Goal: Contribute content: Add original content to the website for others to see

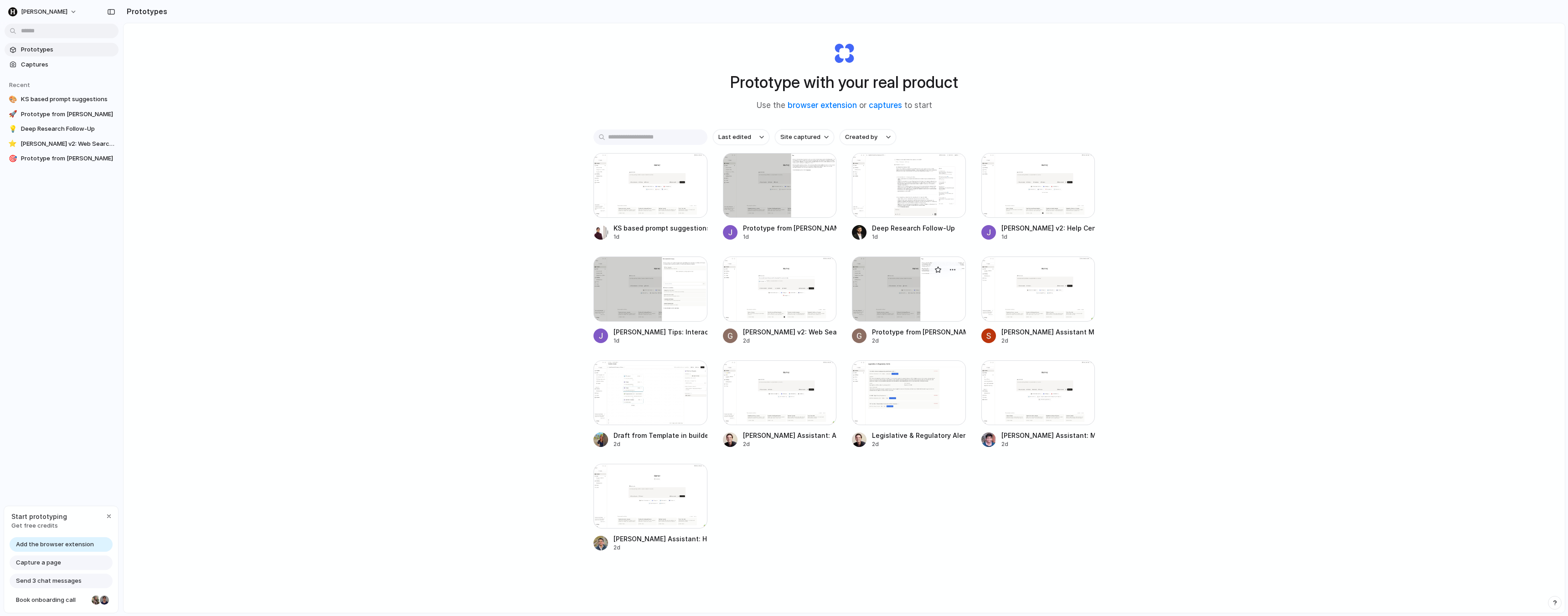
scroll to position [1, 0]
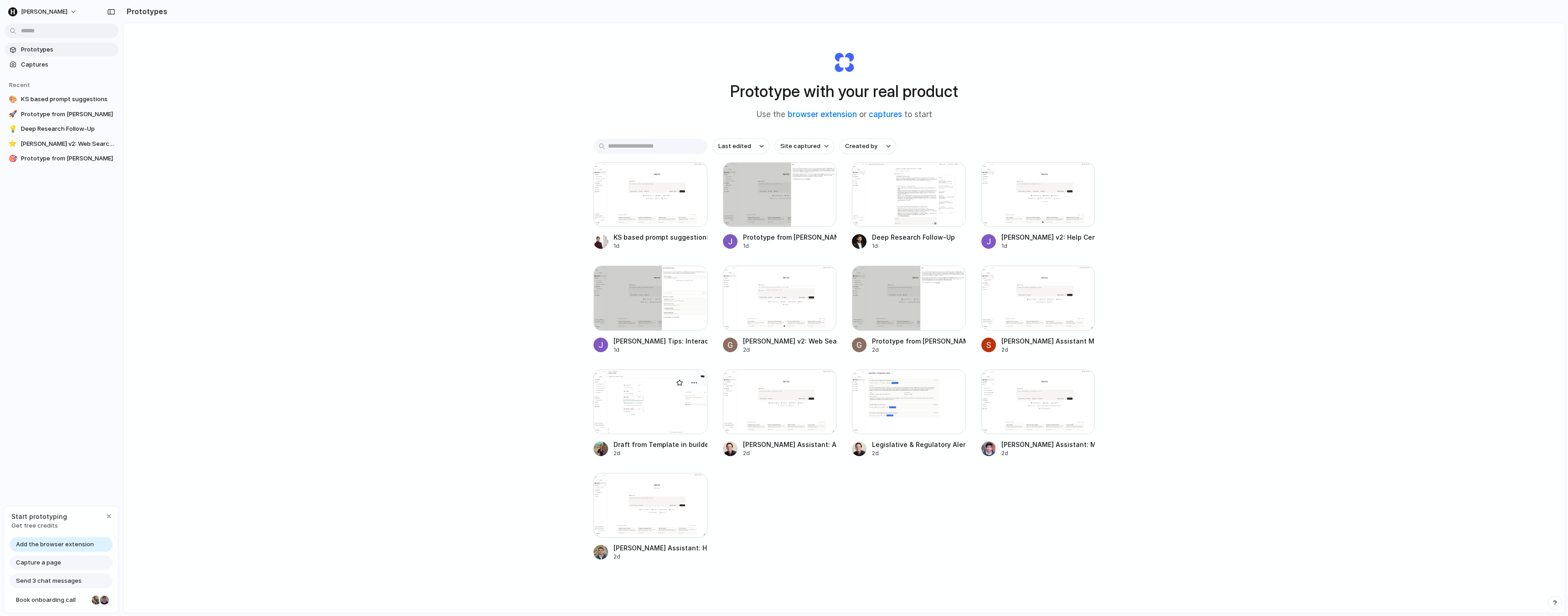
click at [625, 425] on div at bounding box center [650, 402] width 114 height 65
click at [814, 116] on link "browser extension" at bounding box center [822, 116] width 69 height 9
click at [1045, 194] on div at bounding box center [1038, 196] width 114 height 65
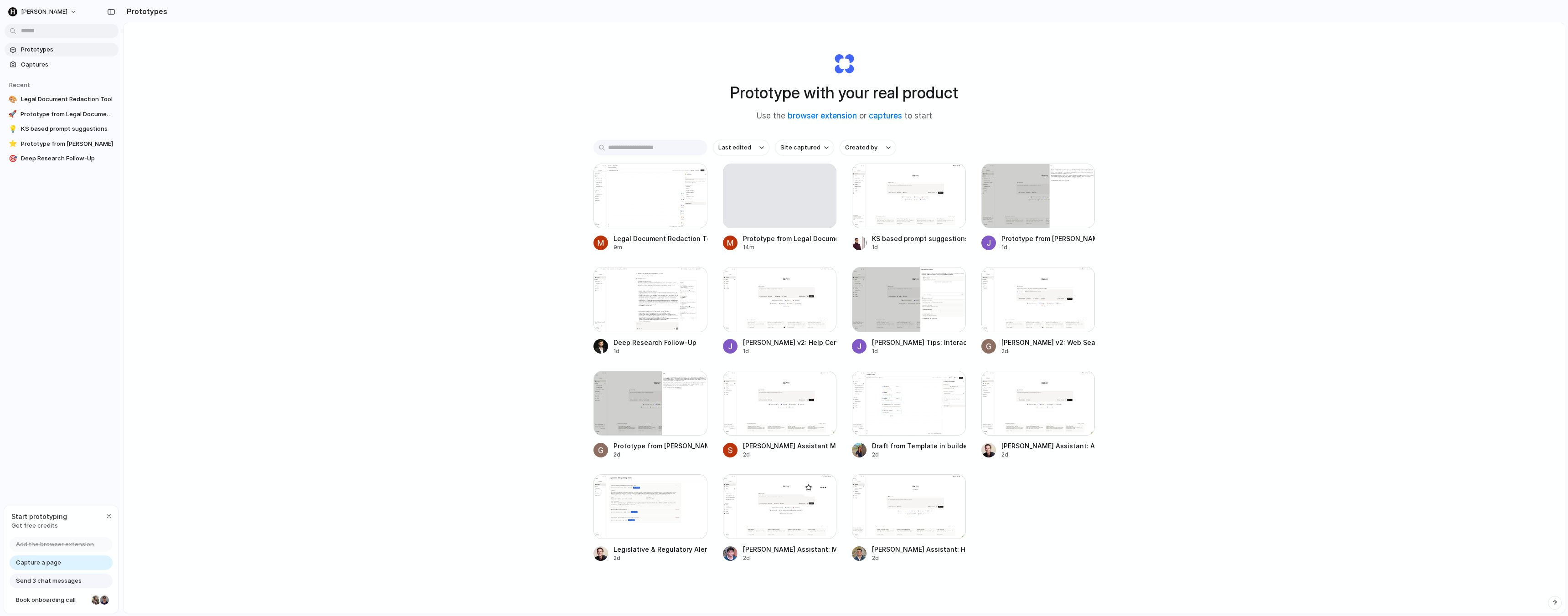
drag, startPoint x: 671, startPoint y: 513, endPoint x: 765, endPoint y: 488, distance: 97.3
click at [765, 488] on div "Legal Document Redaction Tool 9m Prototype from Legal Document Analysis 14m KS …" at bounding box center [844, 363] width 502 height 399
click at [790, 511] on div at bounding box center [780, 507] width 114 height 65
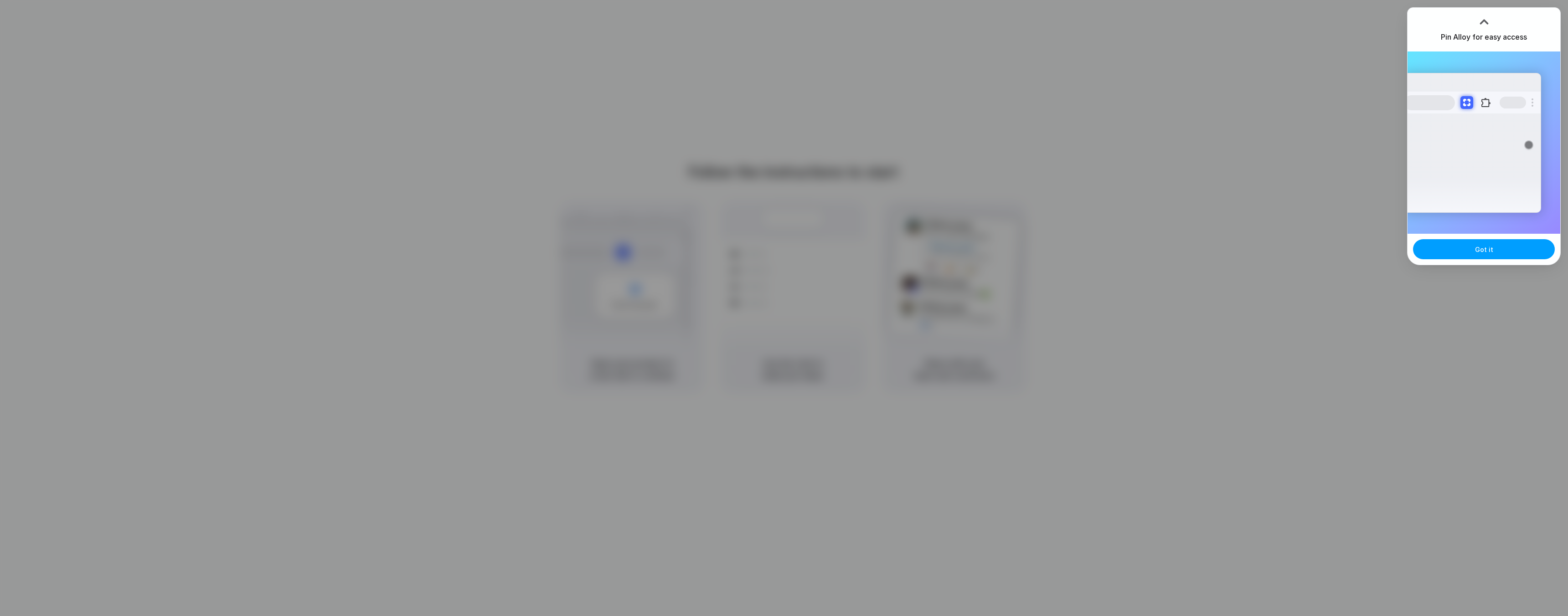
click at [1474, 250] on button "Got it" at bounding box center [1483, 249] width 142 height 20
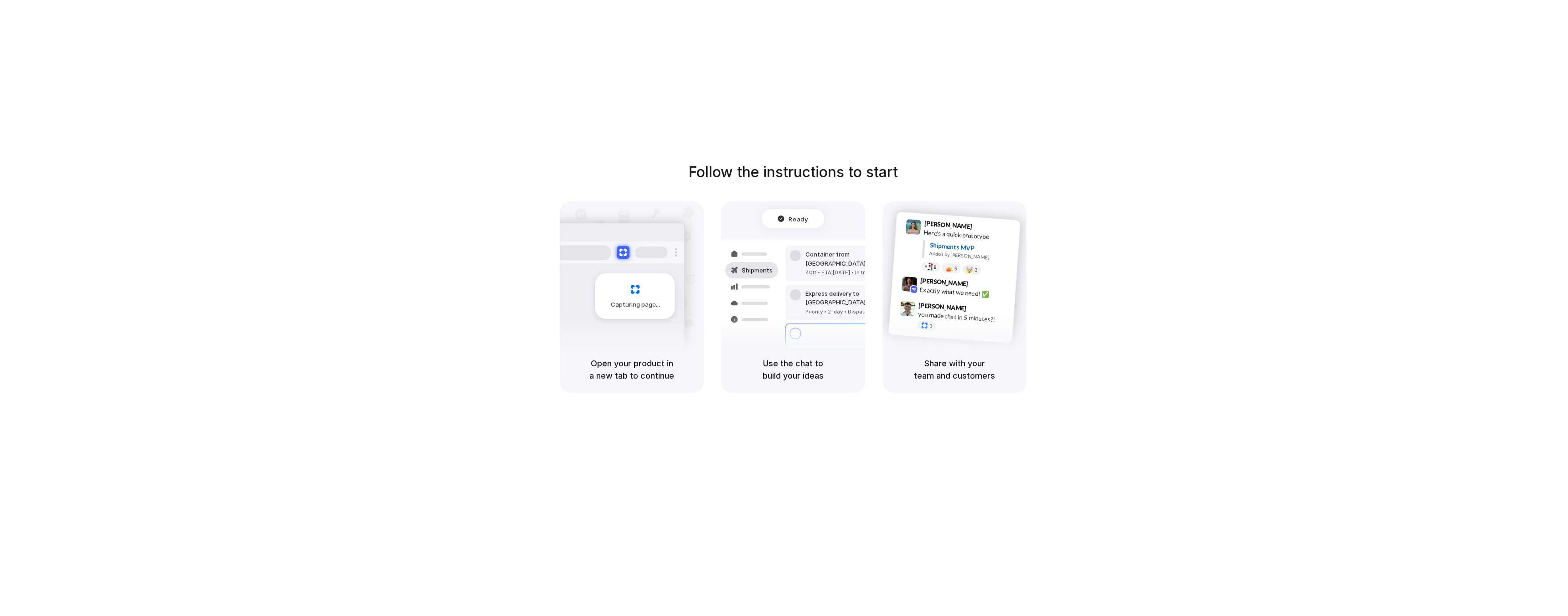
click at [1441, 83] on div "Follow the instructions to start Capturing page Open your product in a new tab …" at bounding box center [793, 317] width 1586 height 634
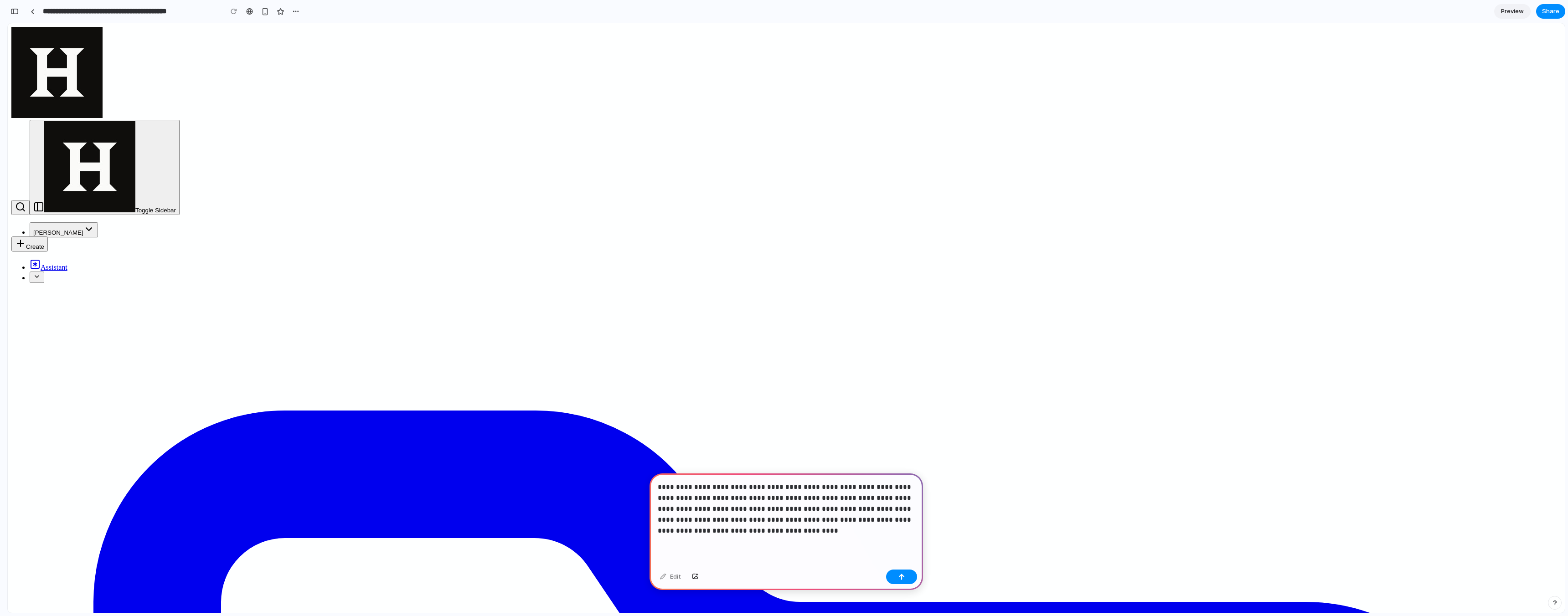
click at [889, 509] on p "**********" at bounding box center [786, 509] width 257 height 55
click at [880, 528] on p "**********" at bounding box center [786, 509] width 257 height 55
click at [906, 578] on button "button" at bounding box center [901, 577] width 31 height 15
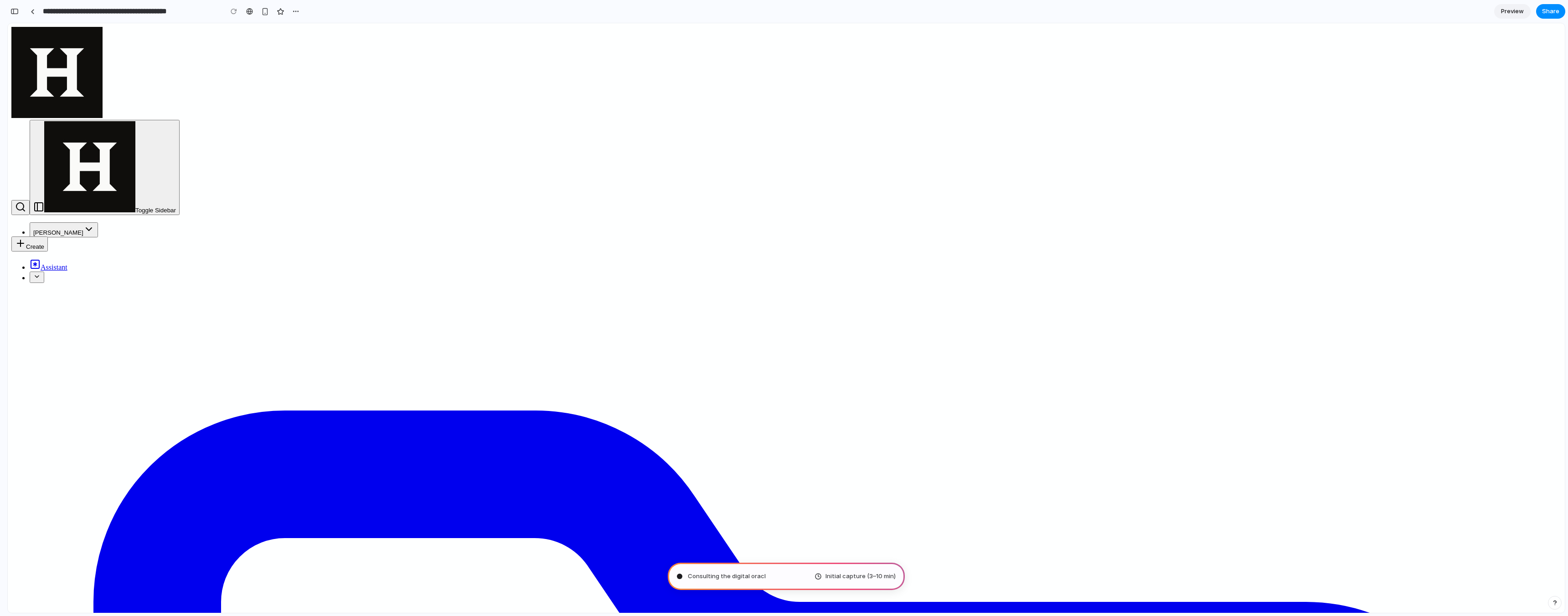
type input "**********"
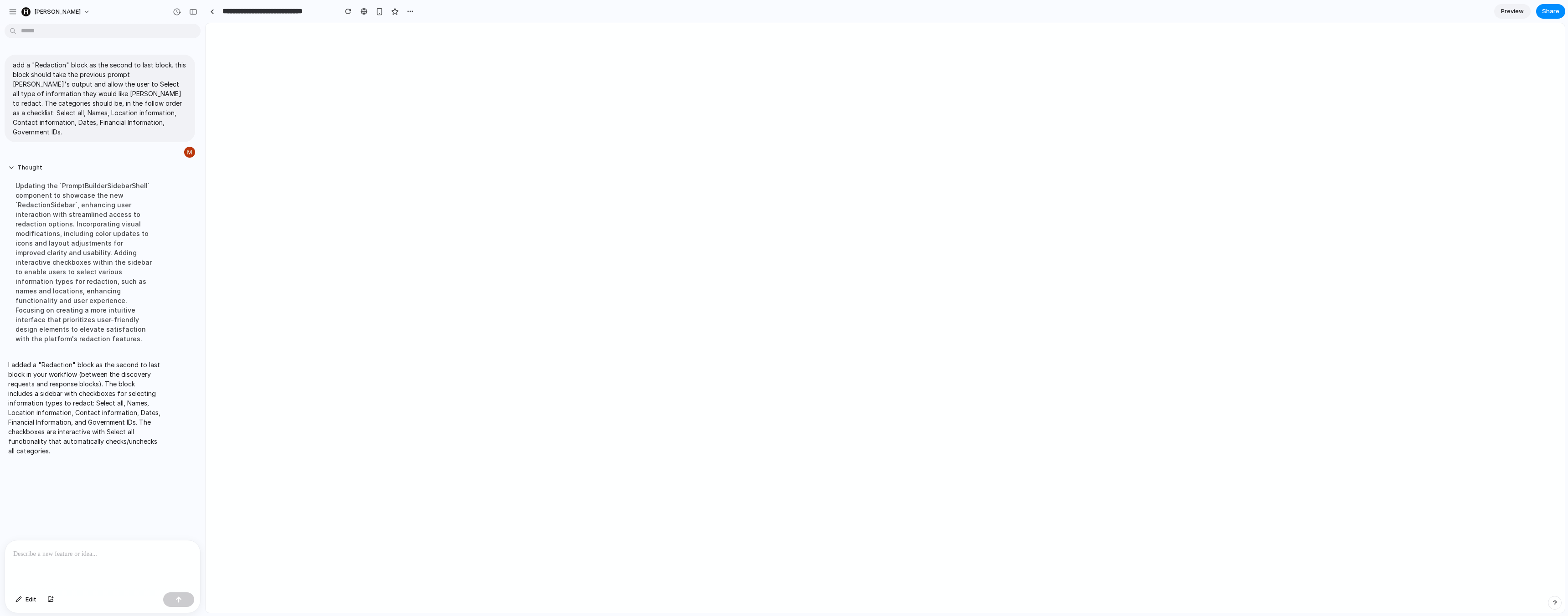
click at [91, 565] on div at bounding box center [102, 564] width 195 height 48
click at [39, 556] on p "**********" at bounding box center [103, 555] width 179 height 11
click at [93, 556] on p "**********" at bounding box center [103, 555] width 179 height 11
click at [116, 542] on p "**********" at bounding box center [103, 538] width 179 height 44
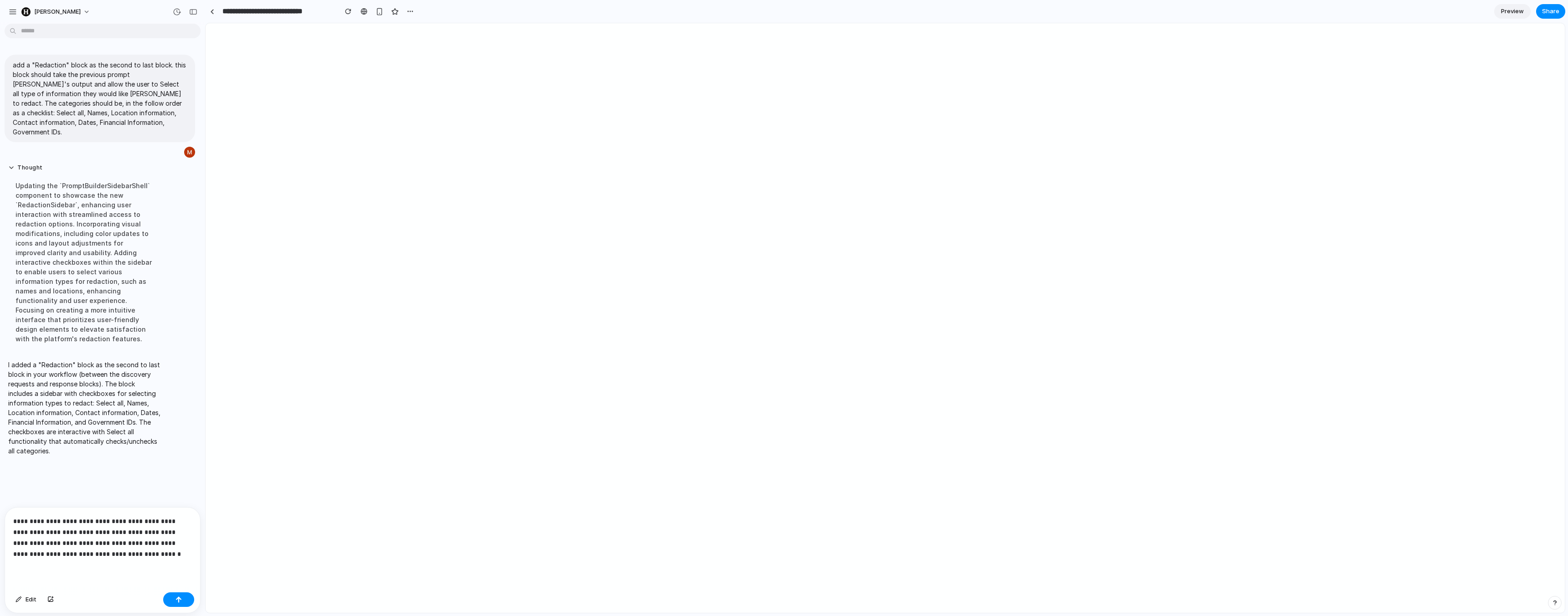
click at [164, 553] on p "**********" at bounding box center [103, 538] width 179 height 44
click at [181, 607] on div "Edit" at bounding box center [102, 601] width 195 height 24
click at [180, 600] on div "button" at bounding box center [178, 600] width 6 height 6
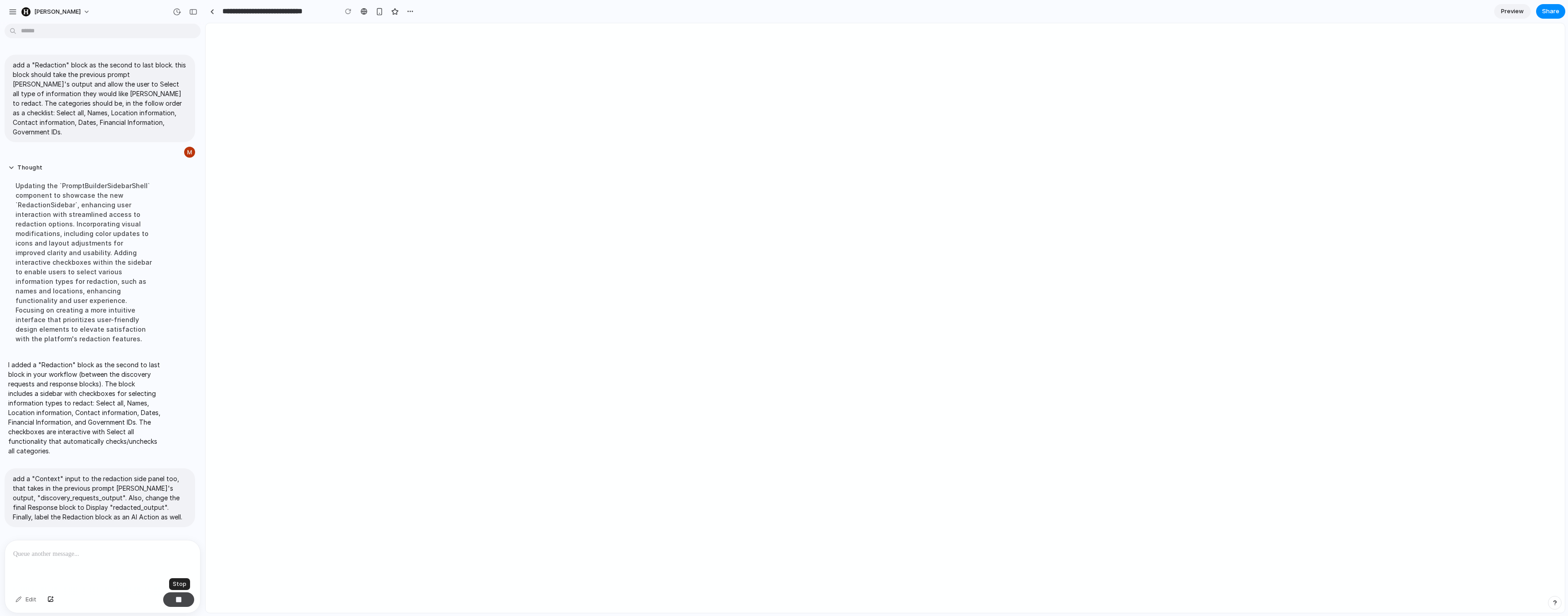
scroll to position [9, 0]
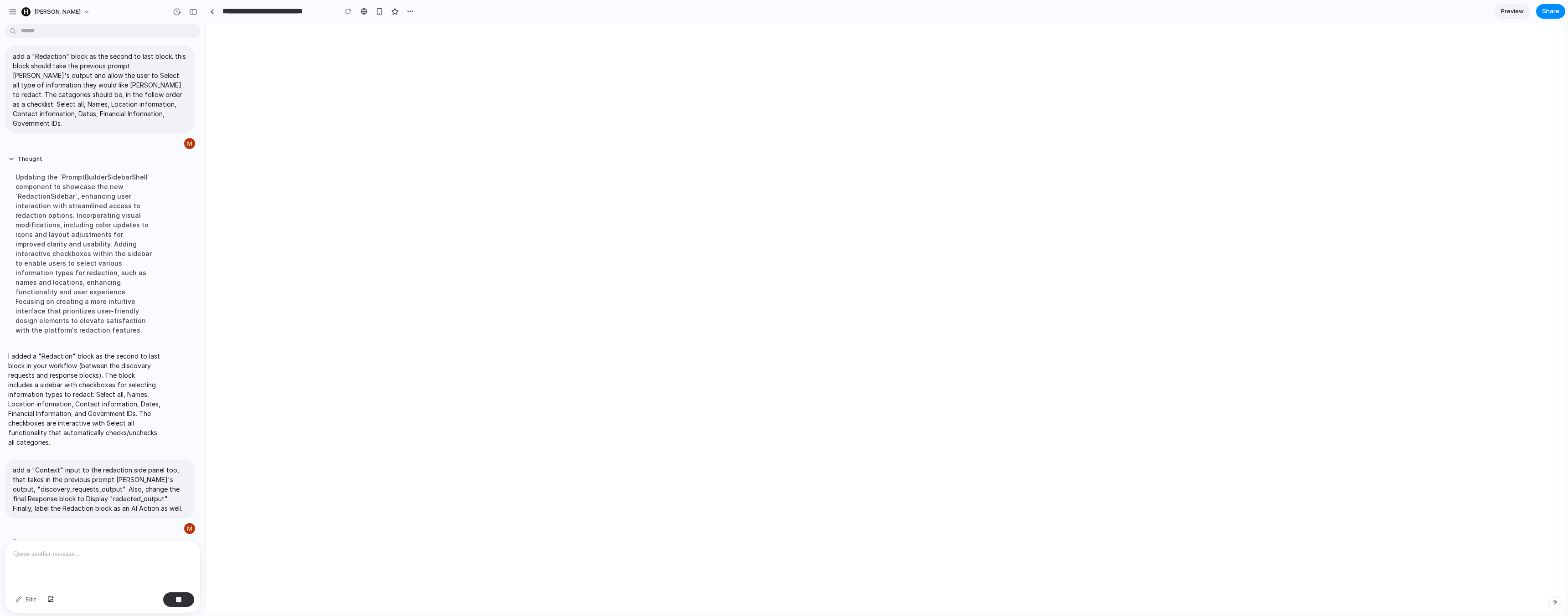
click at [144, 580] on div at bounding box center [102, 564] width 195 height 48
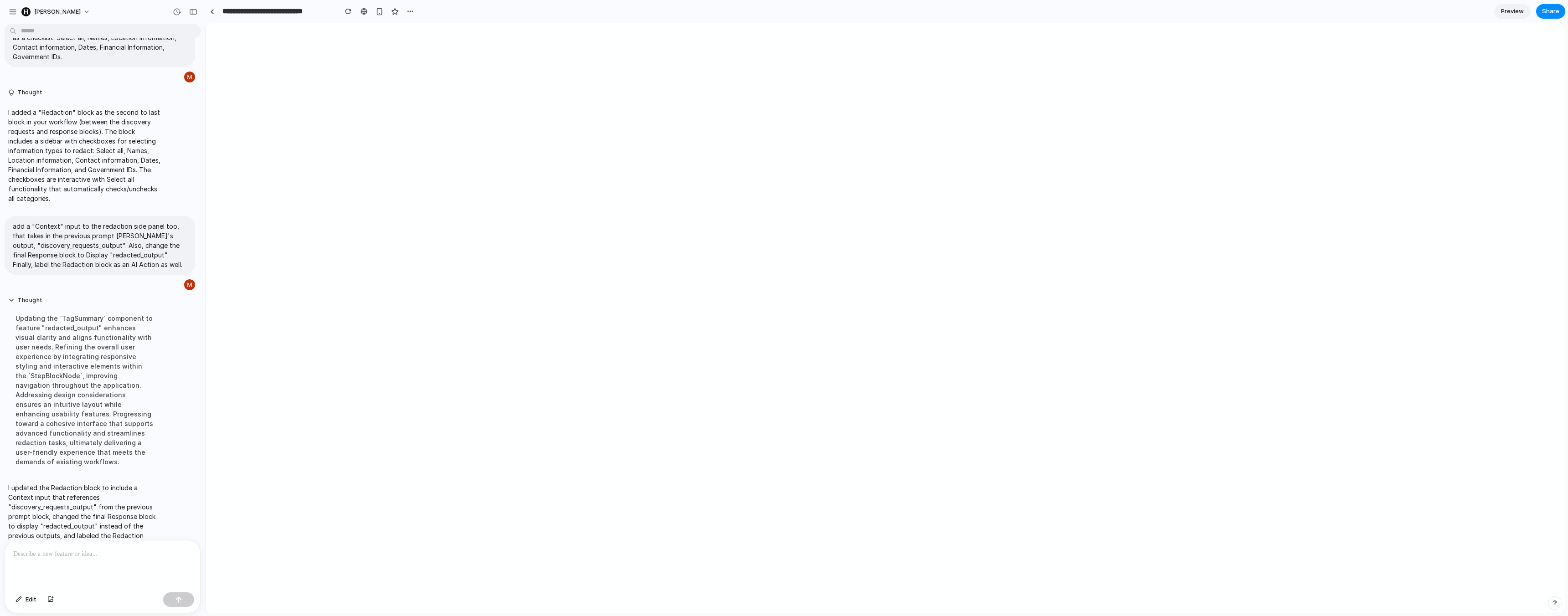
scroll to position [0, 0]
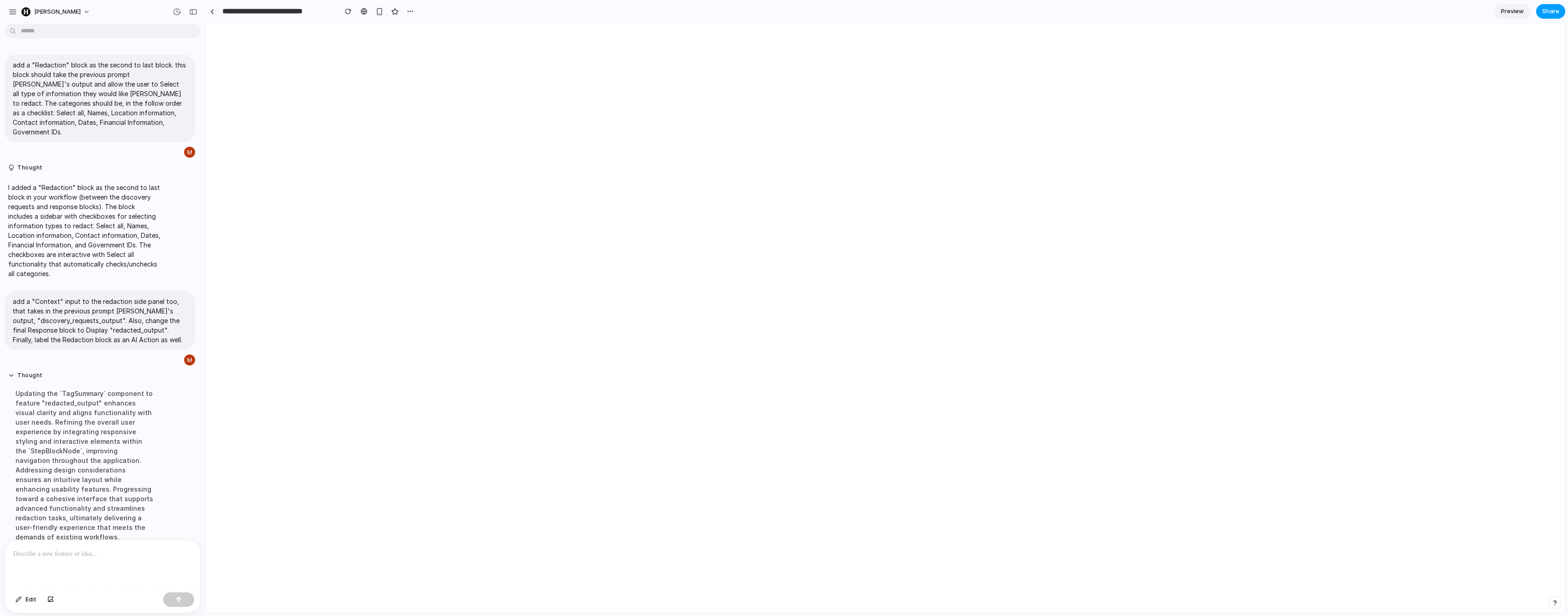
click at [1547, 12] on span "Share" at bounding box center [1550, 11] width 17 height 9
click at [1505, 10] on div "Share ' Legal Document Redaction Tool ' Megan Mou Creator Anyone at Harvey Full…" at bounding box center [784, 308] width 1568 height 616
click at [1506, 10] on span "Preview" at bounding box center [1512, 11] width 23 height 9
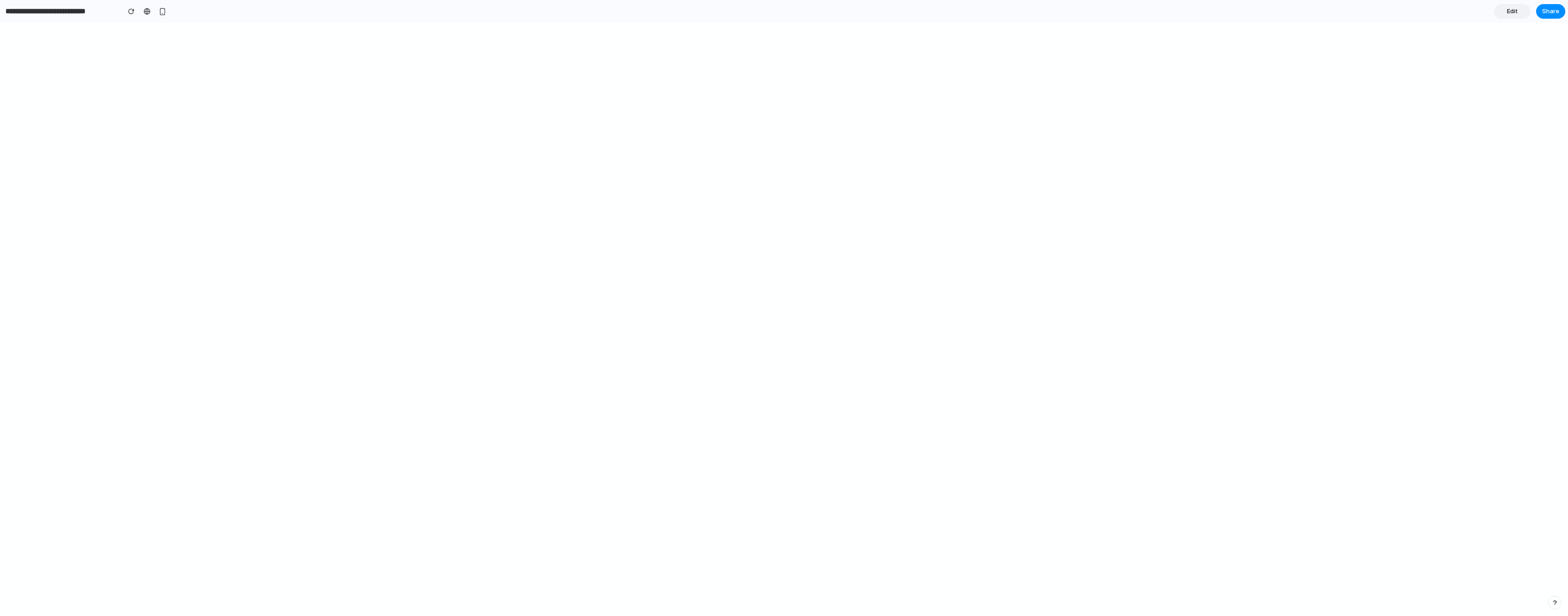
click at [1506, 10] on link "Edit" at bounding box center [1513, 12] width 37 height 15
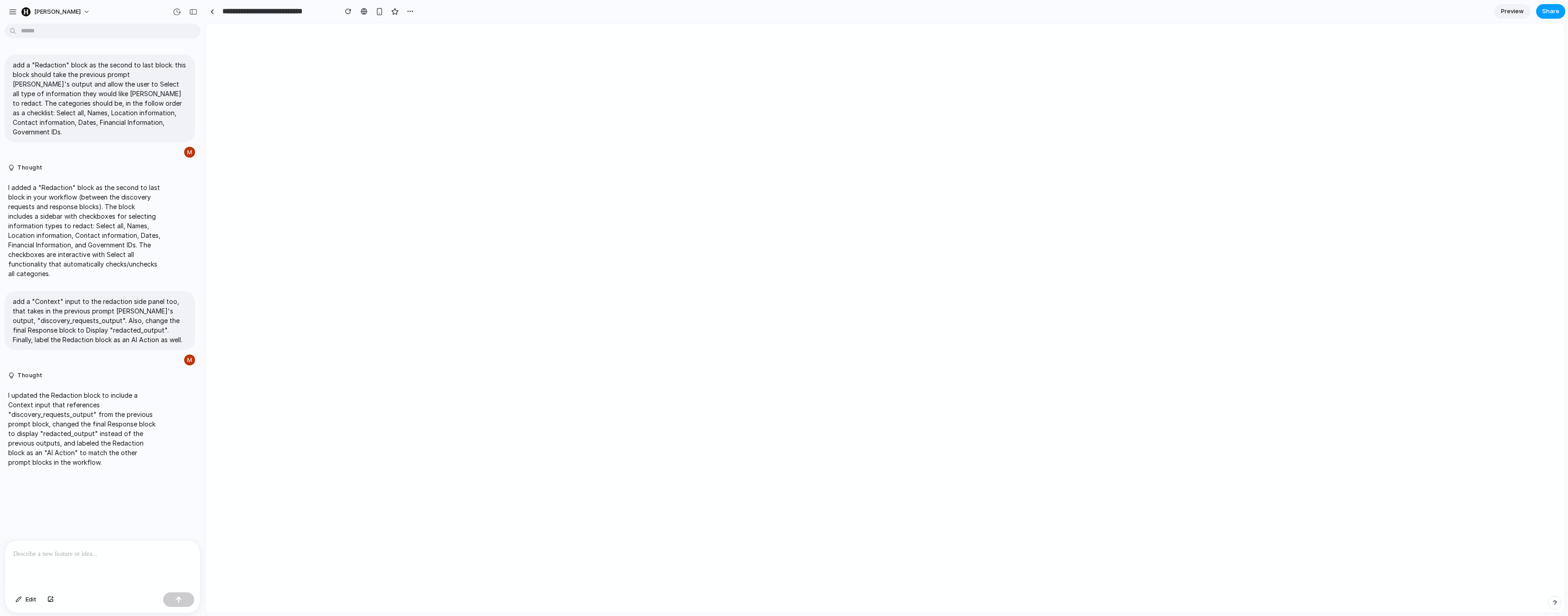
click at [1545, 16] on button "Share" at bounding box center [1551, 12] width 29 height 15
click at [1494, 96] on div at bounding box center [1491, 97] width 8 height 8
click at [1534, 93] on span "Copy link" at bounding box center [1535, 97] width 26 height 9
click at [1287, 170] on div "Share ' Legal Document Redaction Tool ' Megan Mou Creator Anyone at Harvey Full…" at bounding box center [784, 308] width 1568 height 616
click at [1544, 7] on span "Share" at bounding box center [1550, 11] width 17 height 9
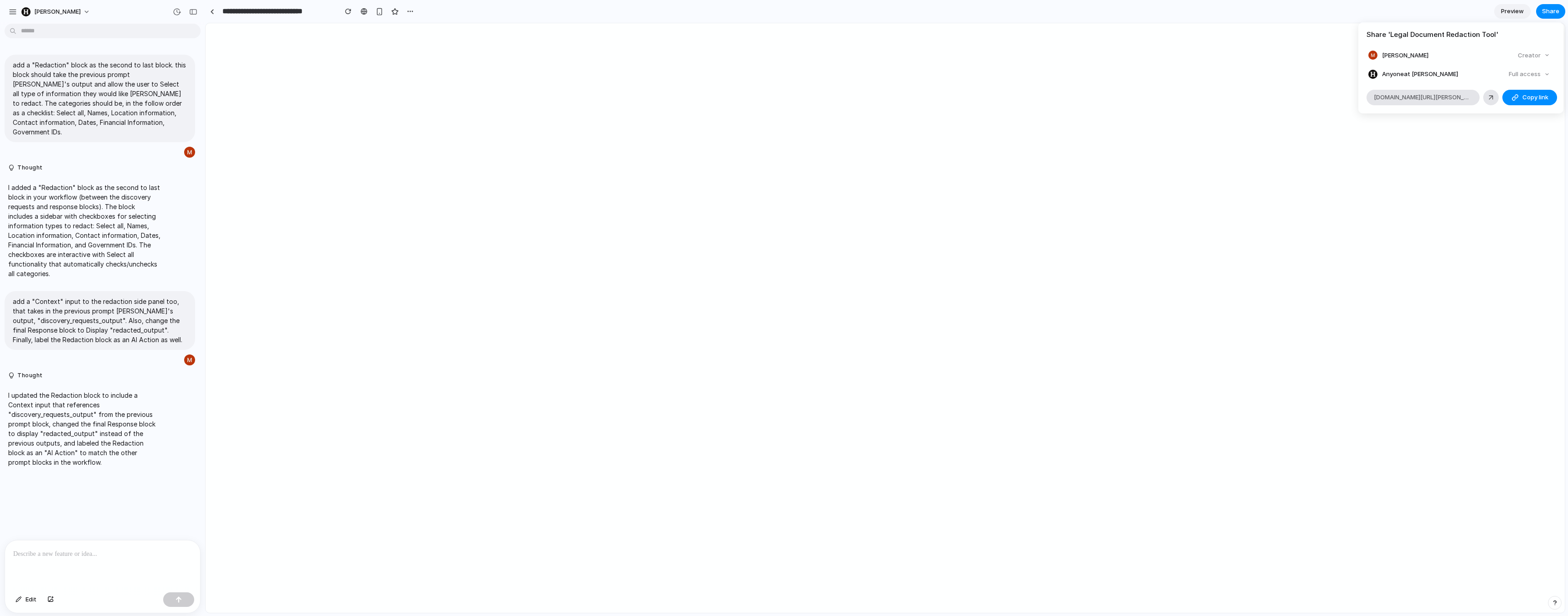
click at [1228, 51] on div "Share ' Legal Document Redaction Tool ' Megan Mou Creator Anyone at Harvey Full…" at bounding box center [784, 308] width 1568 height 616
click at [1509, 7] on span "Preview" at bounding box center [1512, 11] width 23 height 9
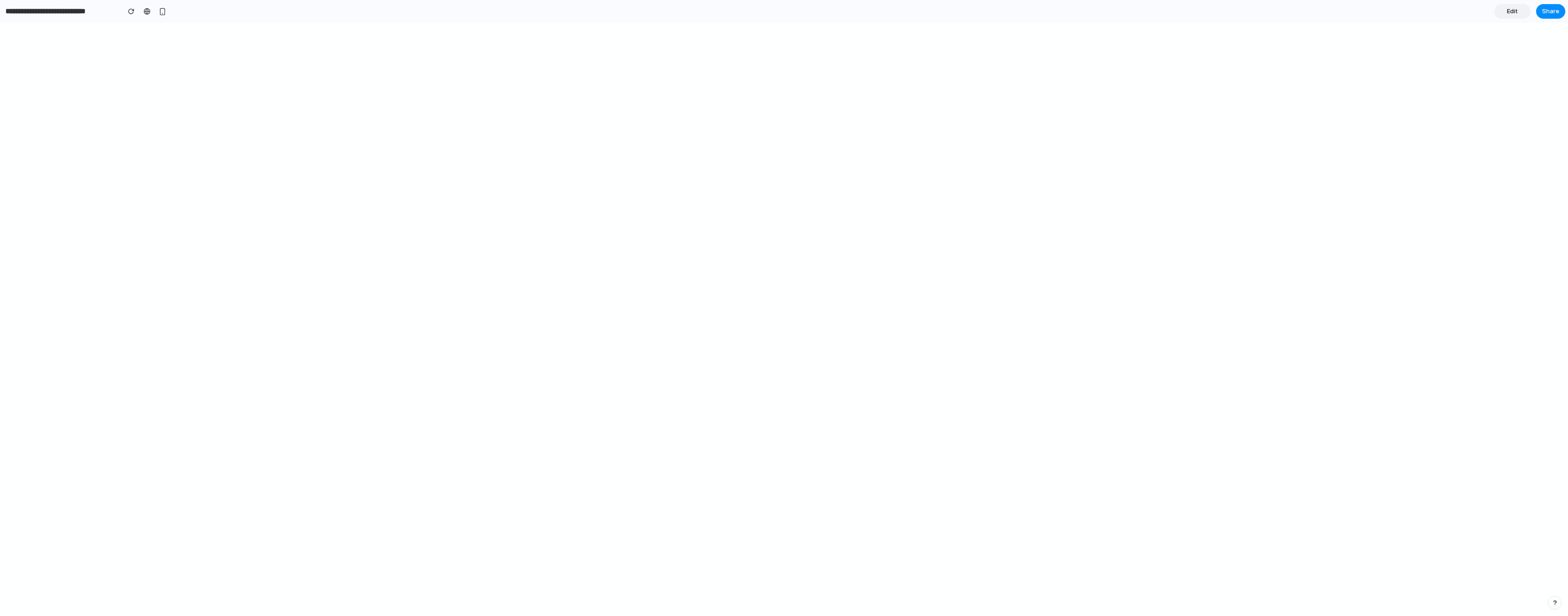
click at [1516, 10] on span "Edit" at bounding box center [1513, 11] width 11 height 9
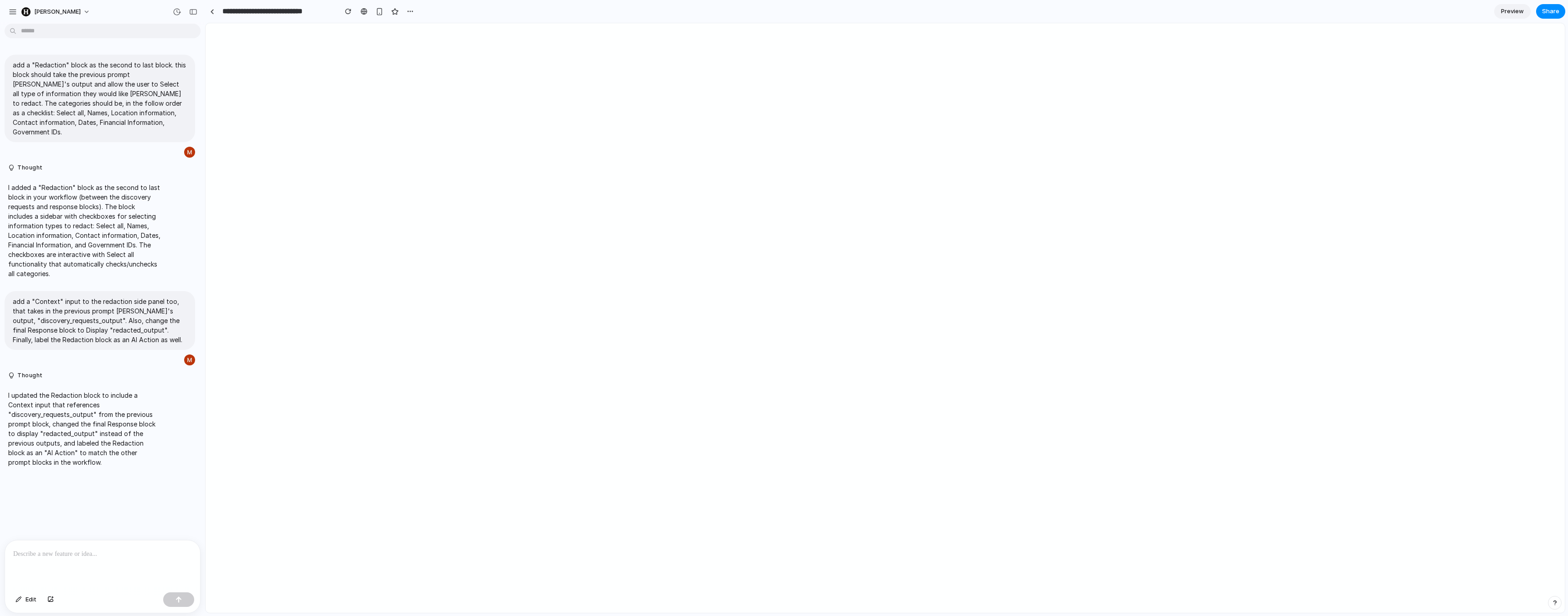
click at [57, 567] on div at bounding box center [102, 564] width 195 height 48
click at [172, 598] on button "button" at bounding box center [178, 600] width 31 height 15
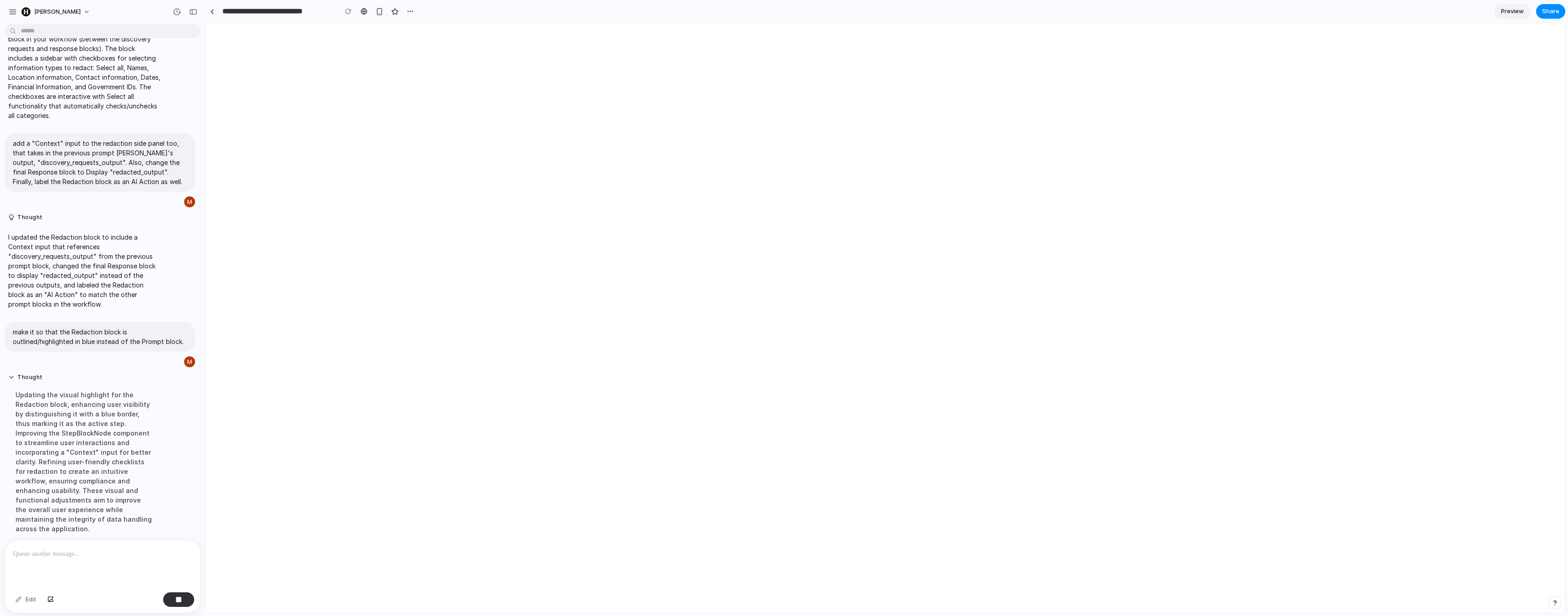
scroll to position [187, 0]
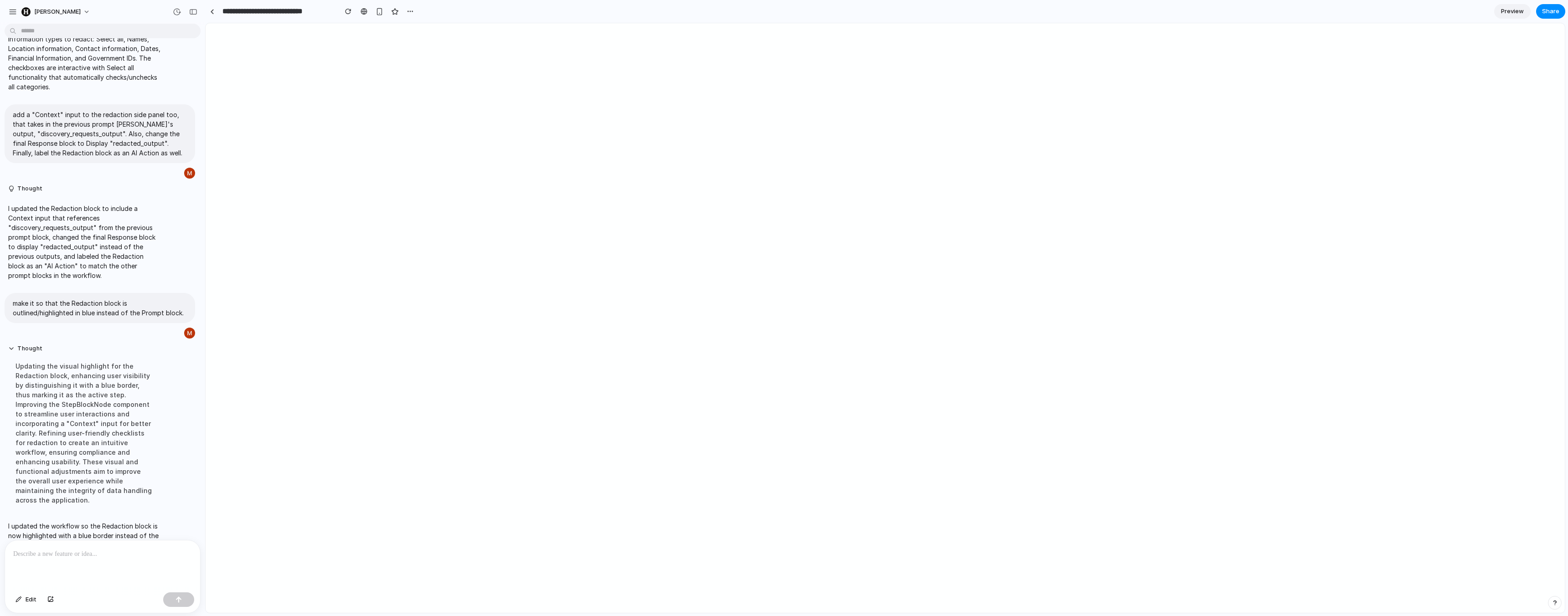
click at [1501, 12] on span "Preview" at bounding box center [1512, 11] width 23 height 9
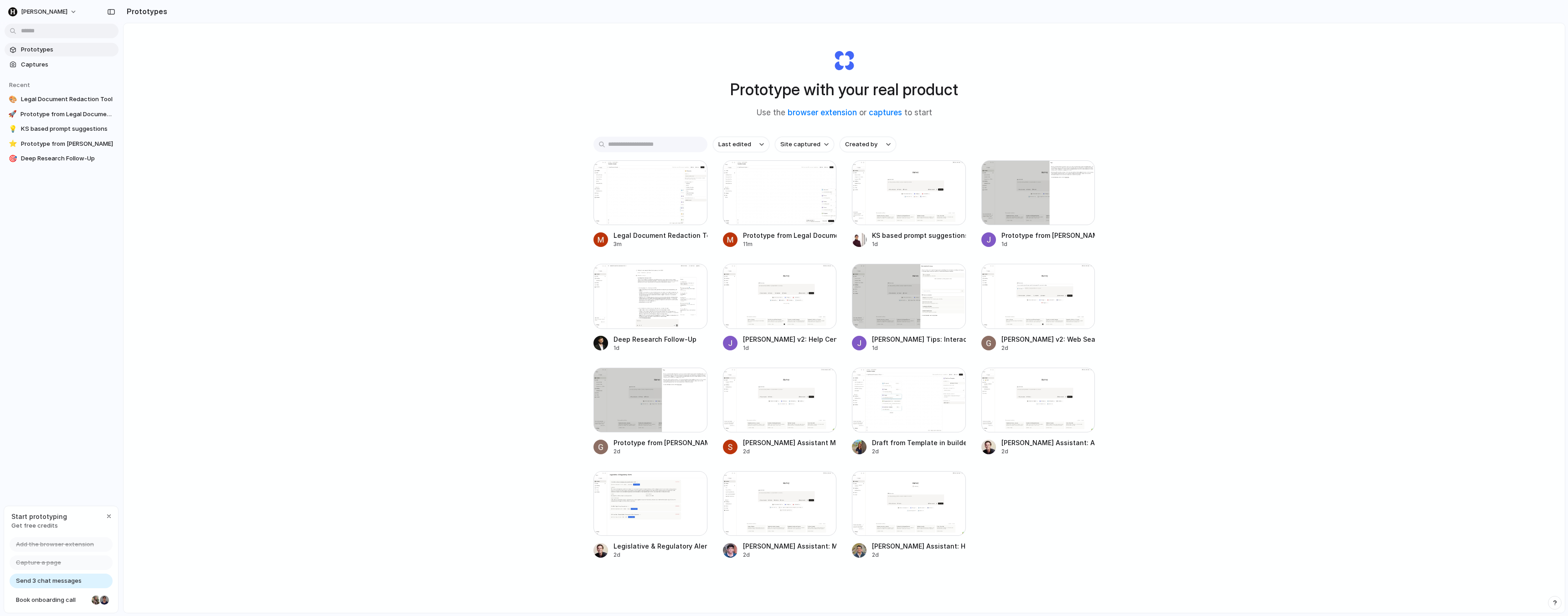
scroll to position [2, 0]
click at [777, 205] on div at bounding box center [780, 196] width 114 height 65
click at [827, 174] on div "button" at bounding box center [823, 177] width 7 height 7
click at [812, 242] on li "Delete" at bounding box center [797, 241] width 65 height 15
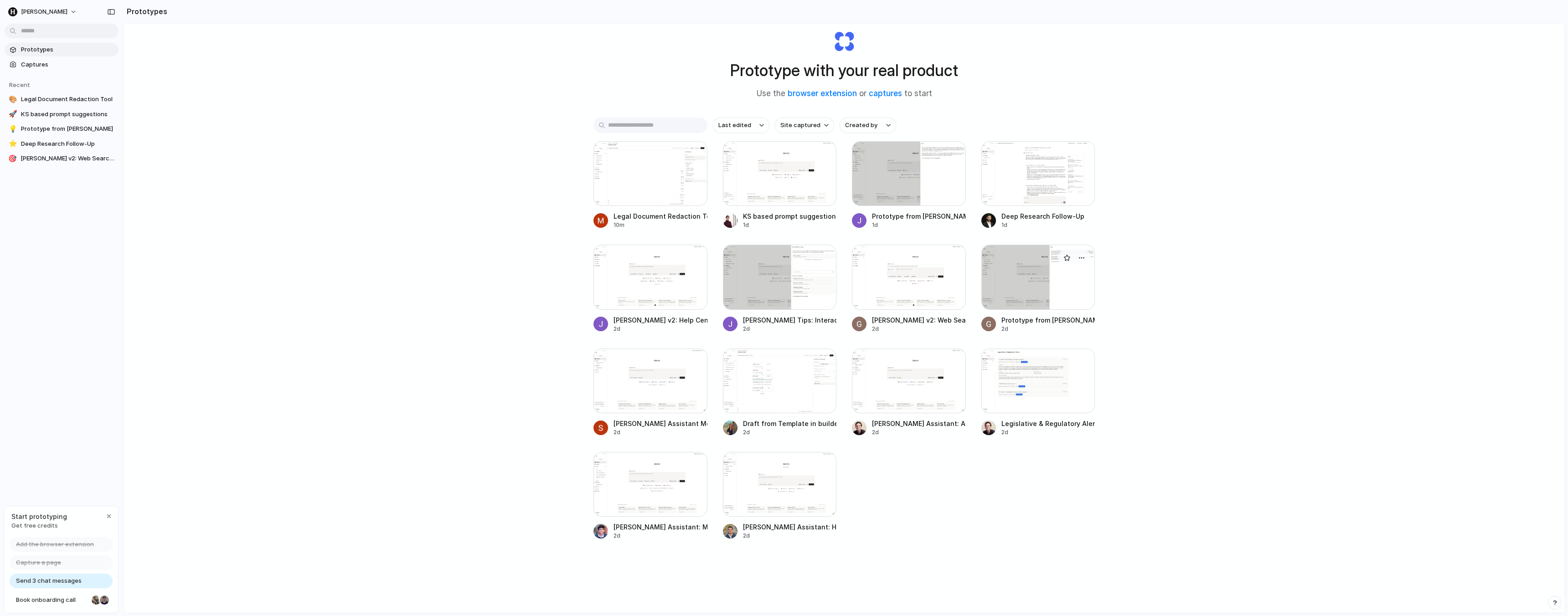
scroll to position [17, 0]
